Goal: Information Seeking & Learning: Learn about a topic

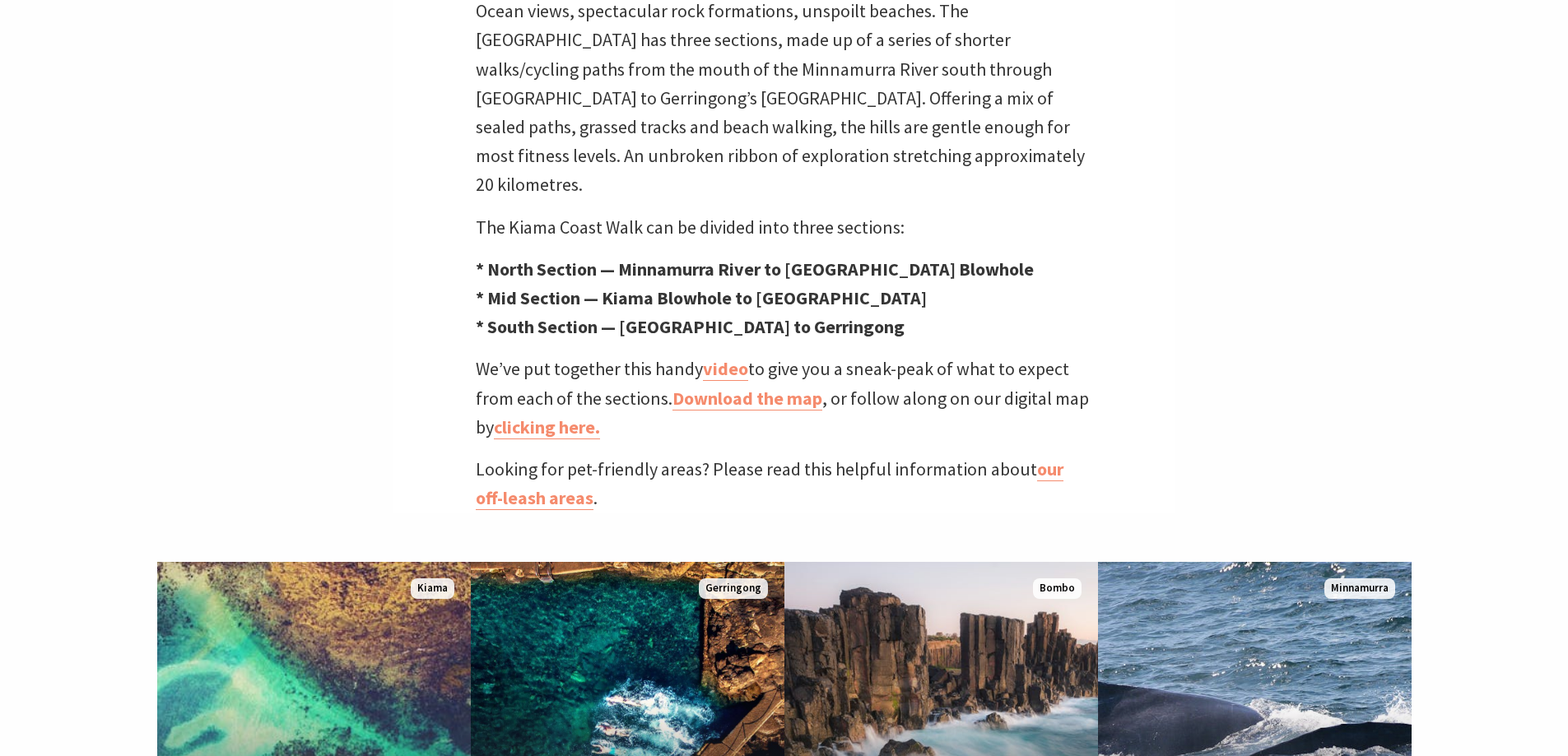
scroll to position [658, 0]
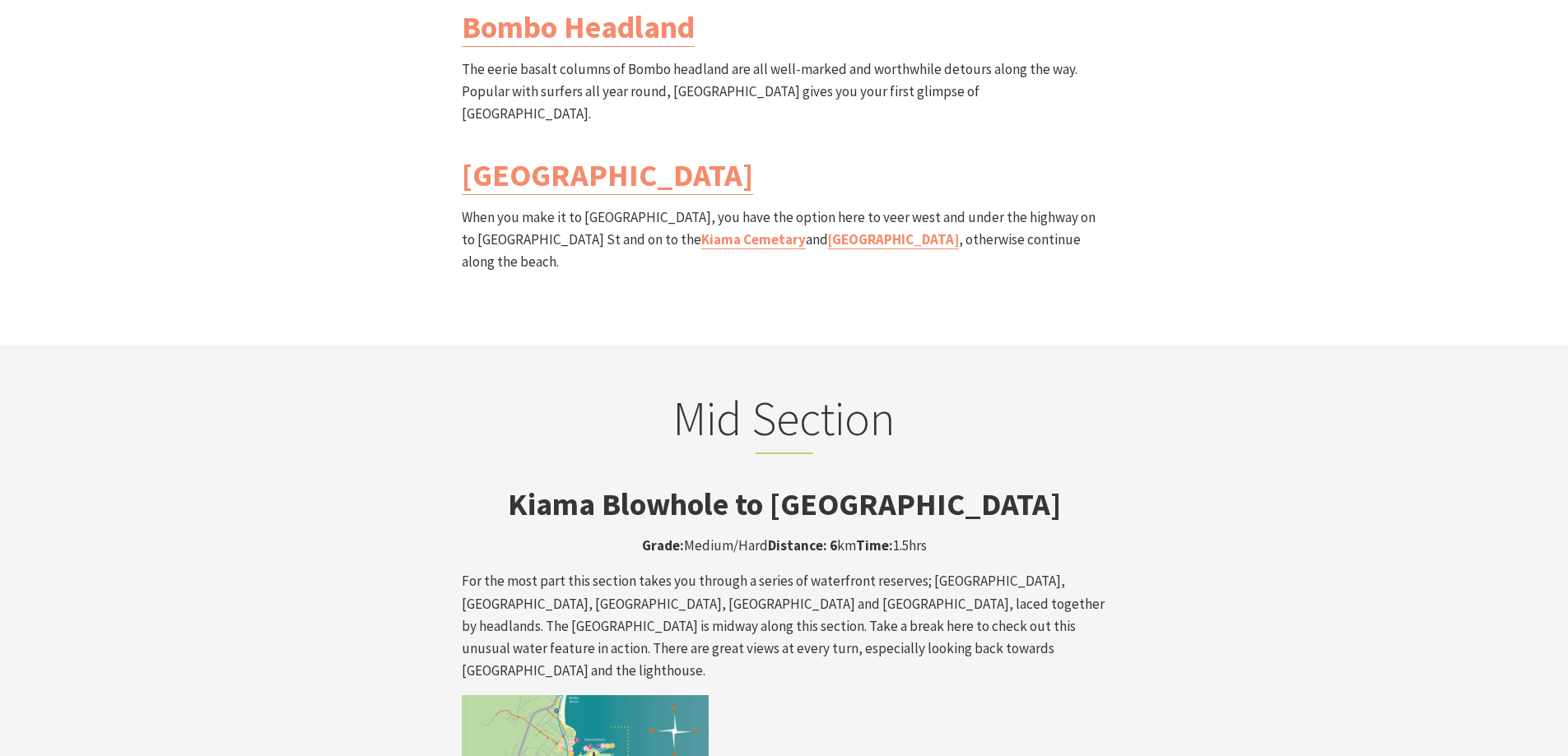
scroll to position [2550, 0]
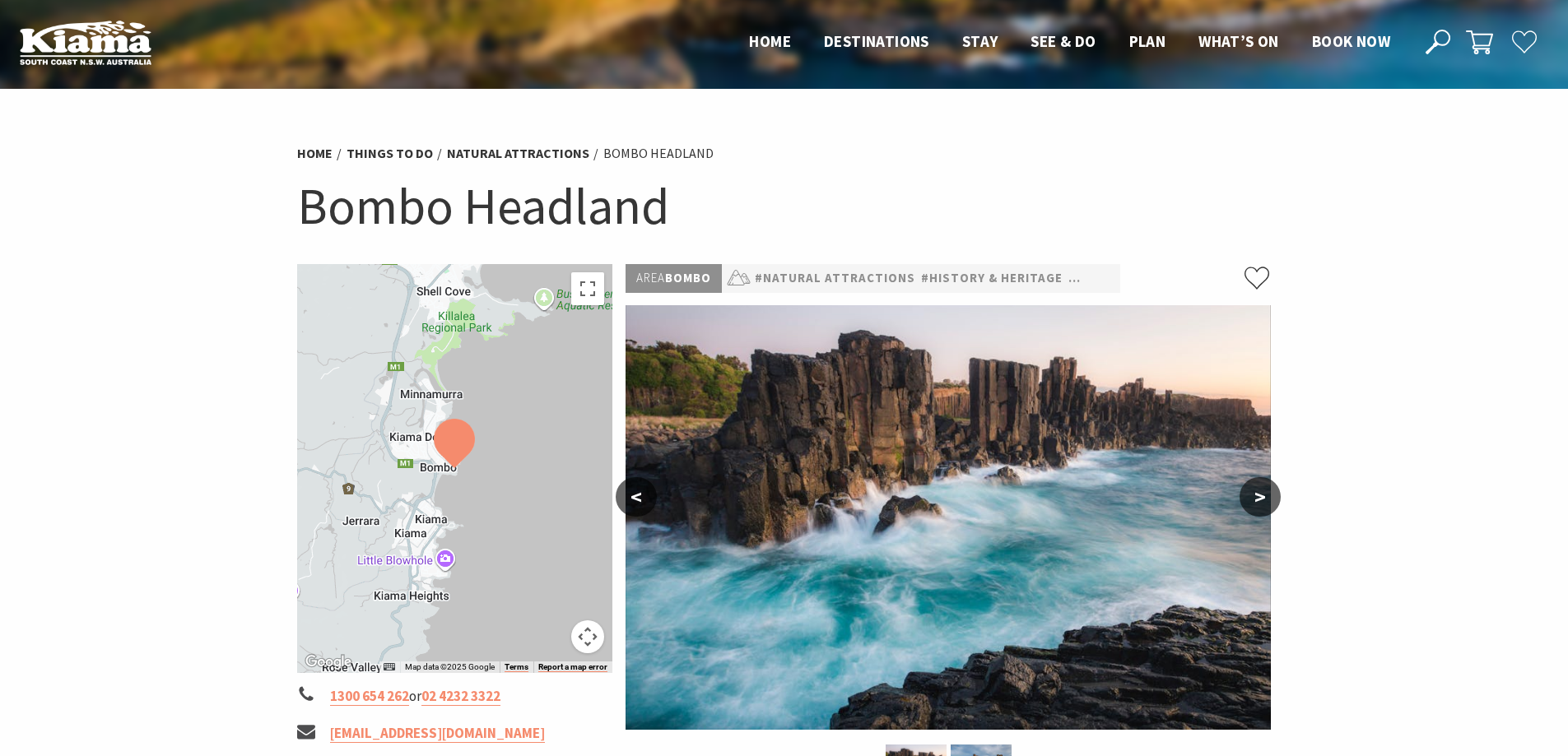
click at [1253, 495] on button ">" at bounding box center [1260, 496] width 42 height 40
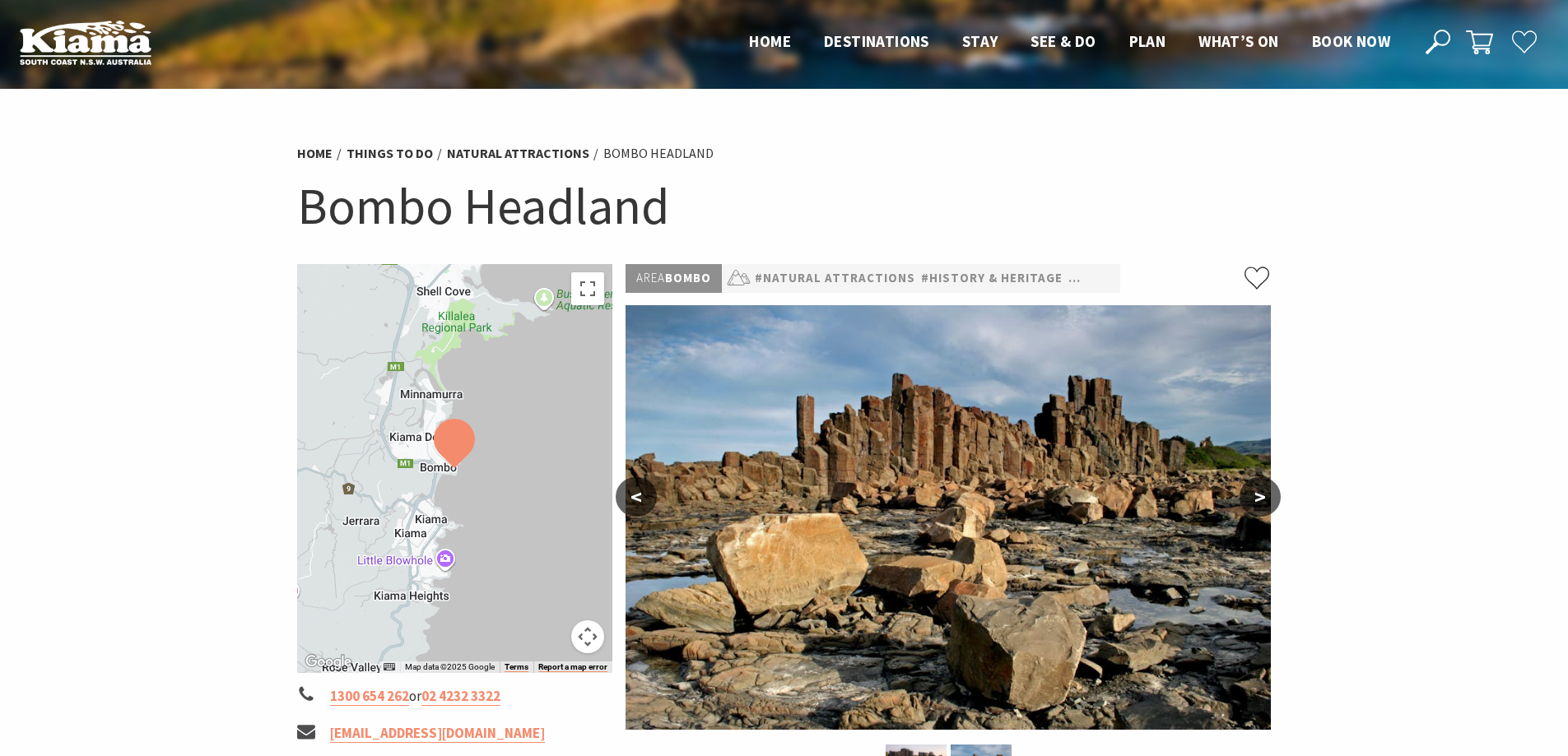
click at [1253, 495] on button ">" at bounding box center [1260, 496] width 42 height 40
click at [1258, 493] on button ">" at bounding box center [1260, 496] width 42 height 40
click at [642, 490] on button "<" at bounding box center [636, 496] width 42 height 40
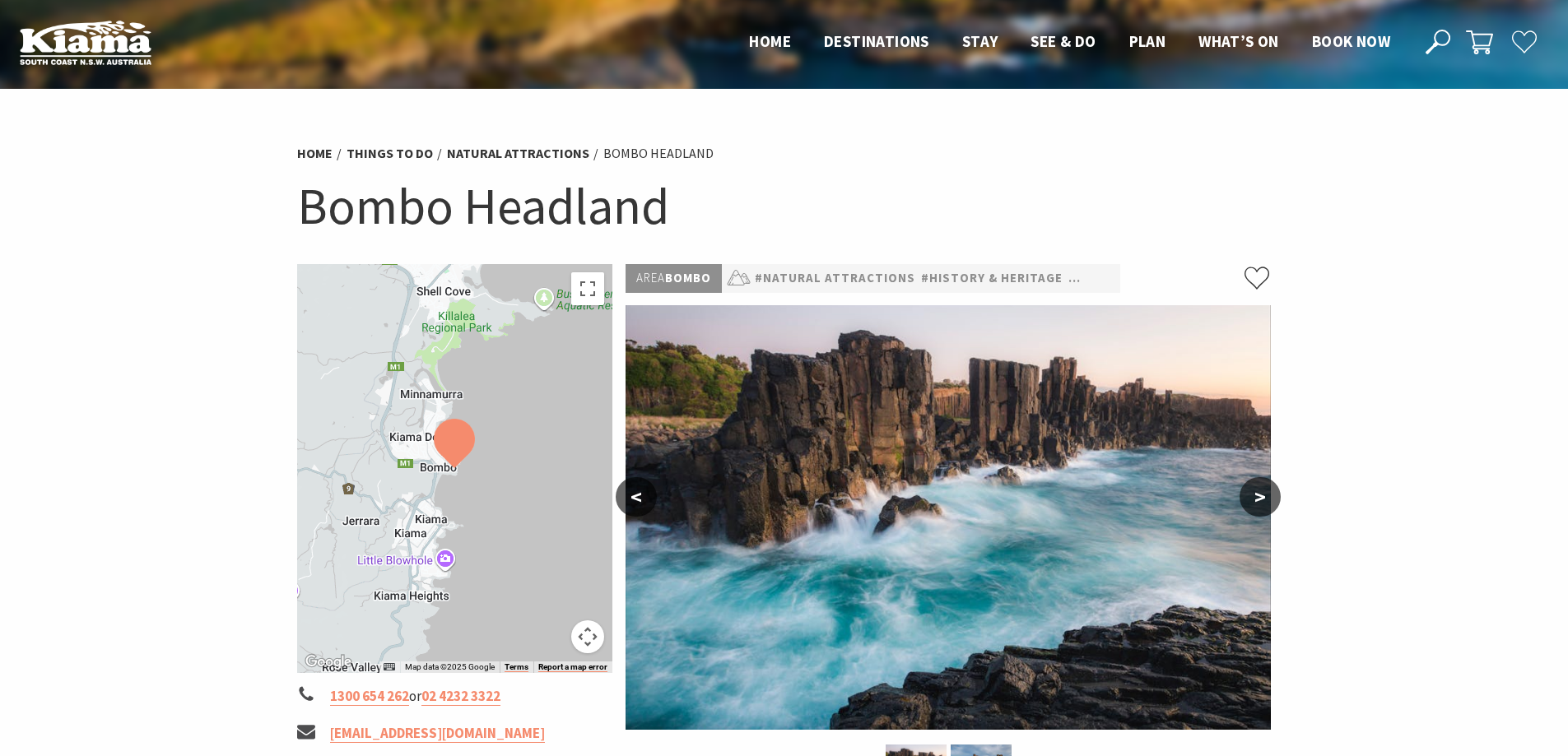
click at [637, 492] on button "<" at bounding box center [636, 496] width 42 height 40
click at [628, 498] on button "<" at bounding box center [636, 496] width 42 height 40
